Goal: Find specific page/section: Find specific page/section

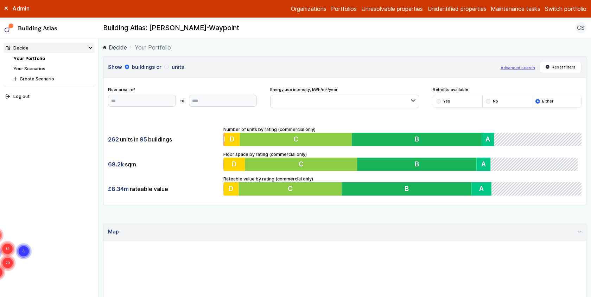
click at [561, 6] on button "Switch portfolio" at bounding box center [565, 9] width 41 height 8
click at [172, 58] on header "Show buildings or units Advanced search Reset filters" at bounding box center [344, 67] width 482 height 21
click at [189, 46] on ol "Decide Your Portfolio" at bounding box center [344, 47] width 483 height 9
click at [36, 70] on link "Your Scenarios" at bounding box center [29, 68] width 32 height 5
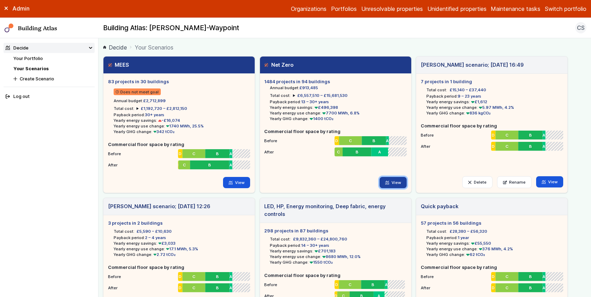
click at [398, 182] on link "View" at bounding box center [392, 182] width 27 height 11
